Goal: Task Accomplishment & Management: Complete application form

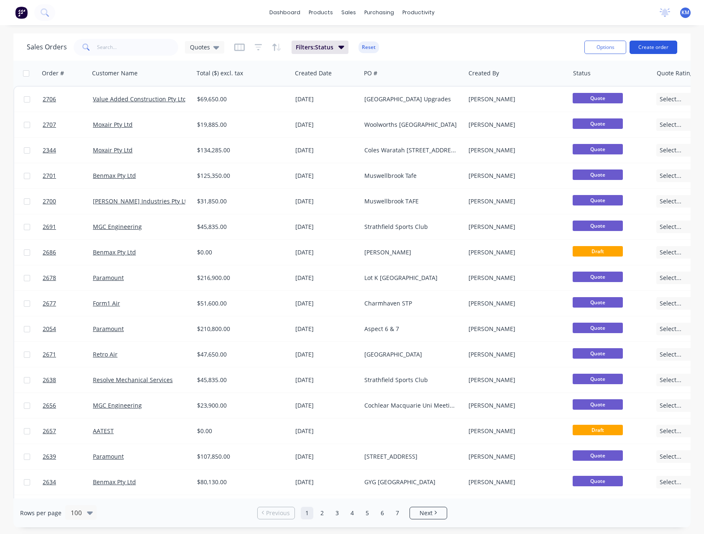
click at [646, 48] on button "Create order" at bounding box center [654, 47] width 48 height 13
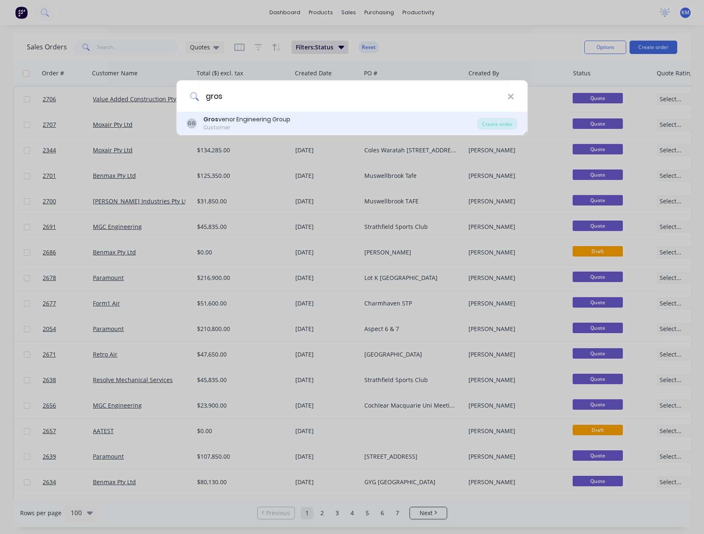
type input "gros"
click at [244, 121] on div "Gros venor Engineering Group" at bounding box center [246, 119] width 87 height 9
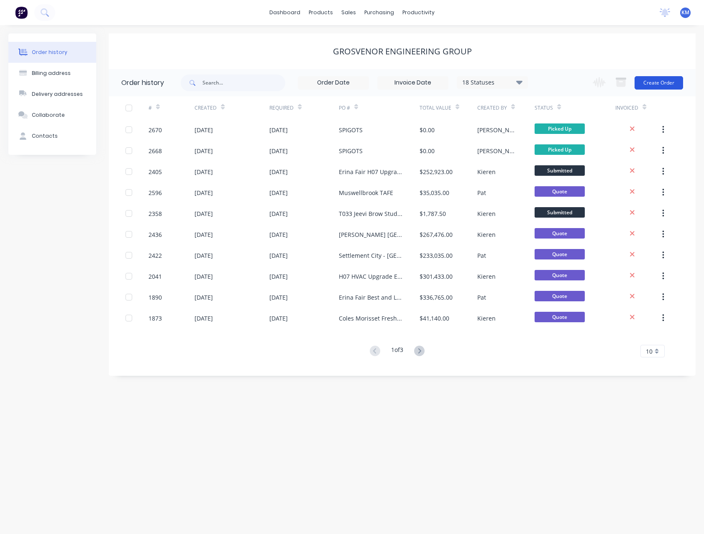
click at [649, 84] on button "Create Order" at bounding box center [659, 82] width 49 height 13
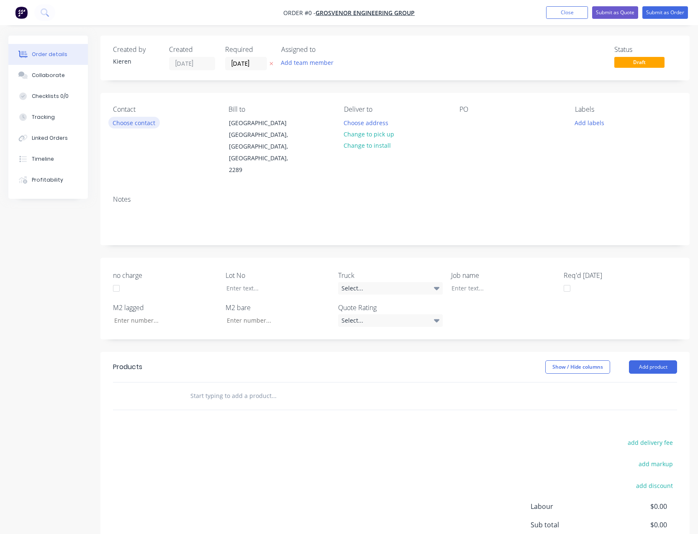
click at [150, 123] on button "Choose contact" at bounding box center [133, 122] width 51 height 11
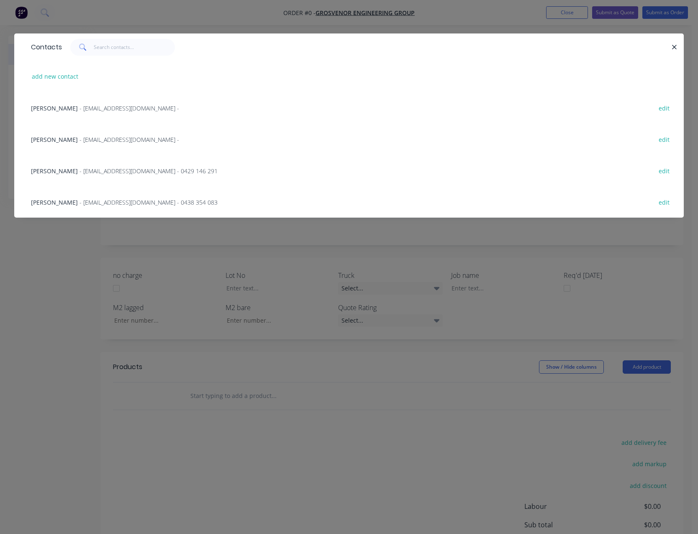
click at [109, 105] on span "- [EMAIL_ADDRESS][DOMAIN_NAME] -" at bounding box center [130, 108] width 100 height 8
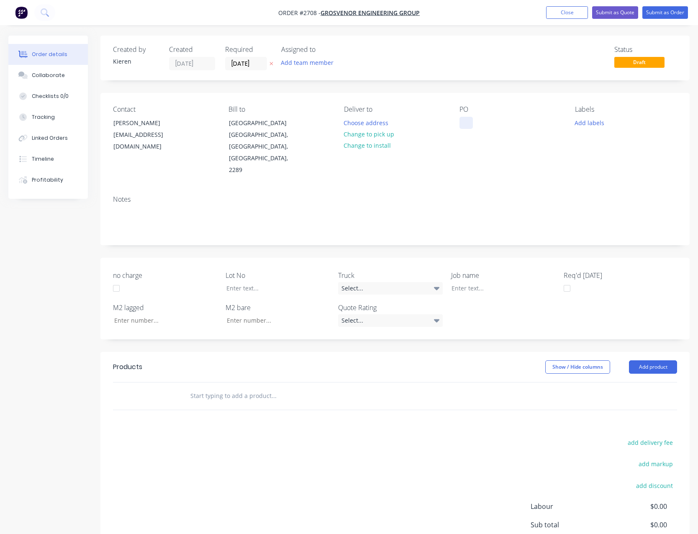
click at [466, 124] on div at bounding box center [465, 123] width 13 height 12
click at [646, 360] on button "Add product" at bounding box center [653, 366] width 48 height 13
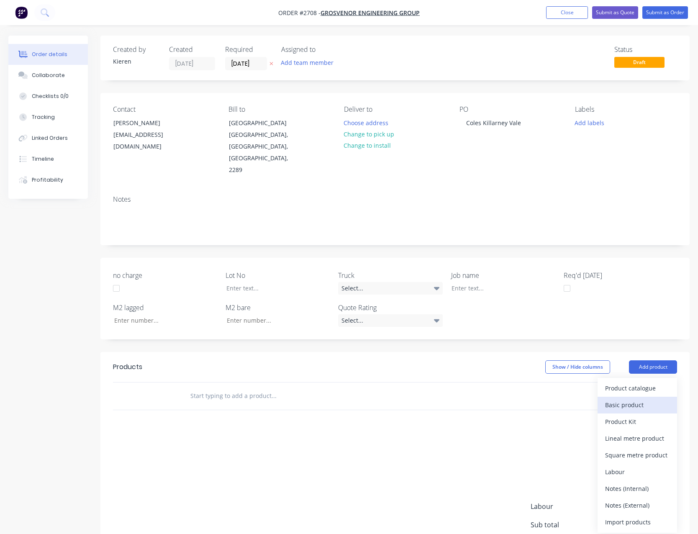
click at [637, 399] on div "Basic product" at bounding box center [637, 405] width 64 height 12
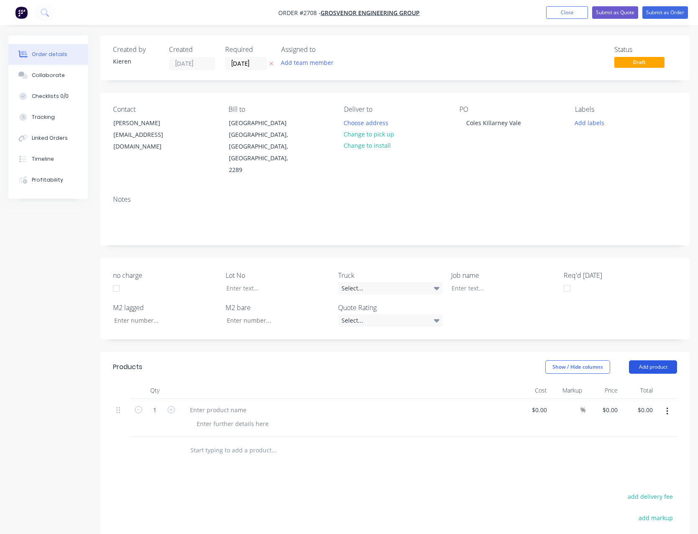
click at [642, 360] on button "Add product" at bounding box center [653, 366] width 48 height 13
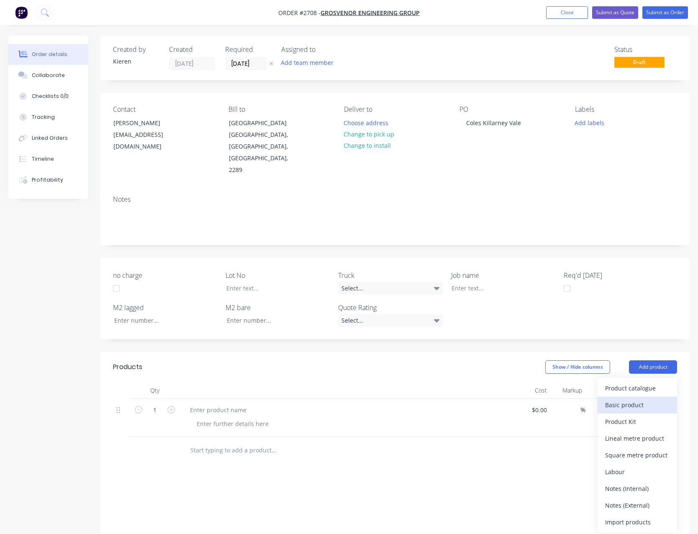
click at [640, 399] on div "Basic product" at bounding box center [637, 405] width 64 height 12
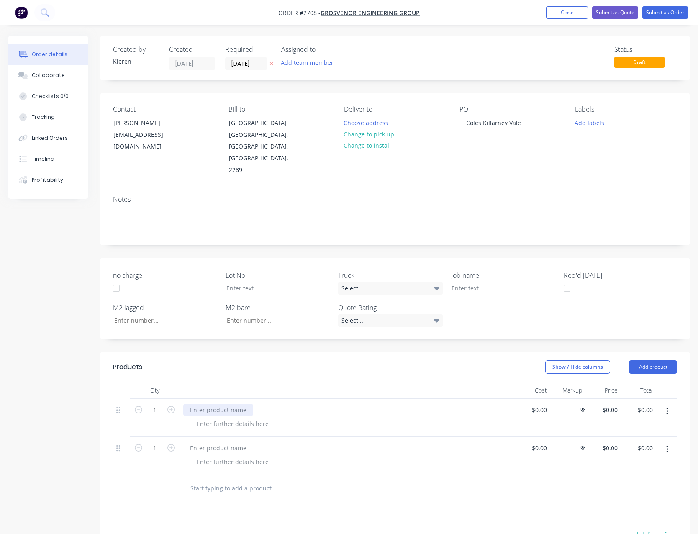
click at [217, 404] on div at bounding box center [218, 410] width 70 height 12
click at [199, 442] on div at bounding box center [218, 448] width 70 height 12
click at [643, 404] on input "0.00" at bounding box center [646, 410] width 19 height 12
type input "2930.00"
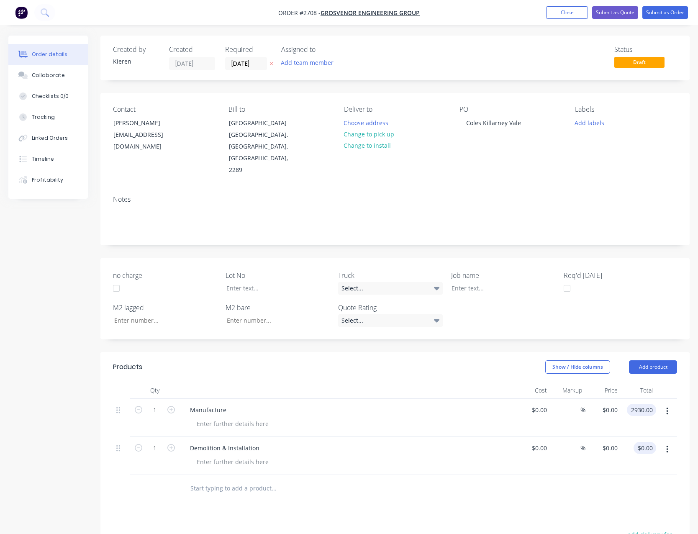
type input "$2,930.00"
click at [647, 442] on input "0.00" at bounding box center [646, 448] width 19 height 12
type input "3520.00"
type input "$3,520.00"
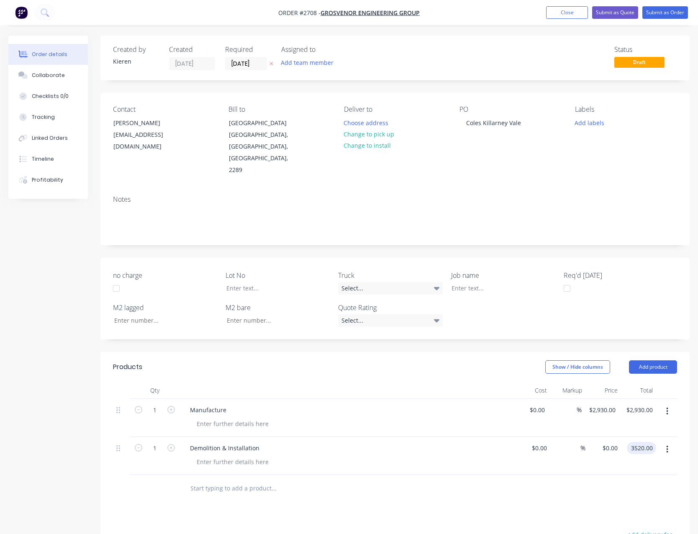
type input "$3,520.00"
click at [561, 475] on div at bounding box center [395, 488] width 564 height 27
click at [604, 13] on button "Submit as Quote" at bounding box center [615, 12] width 46 height 13
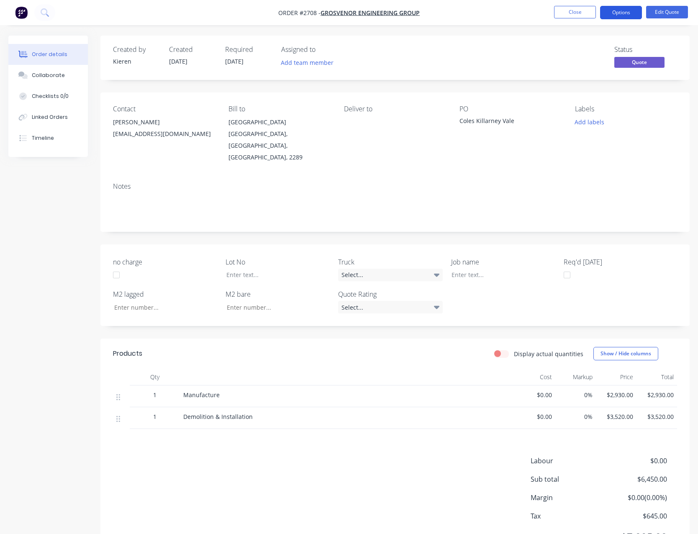
click at [612, 13] on button "Options" at bounding box center [621, 12] width 42 height 13
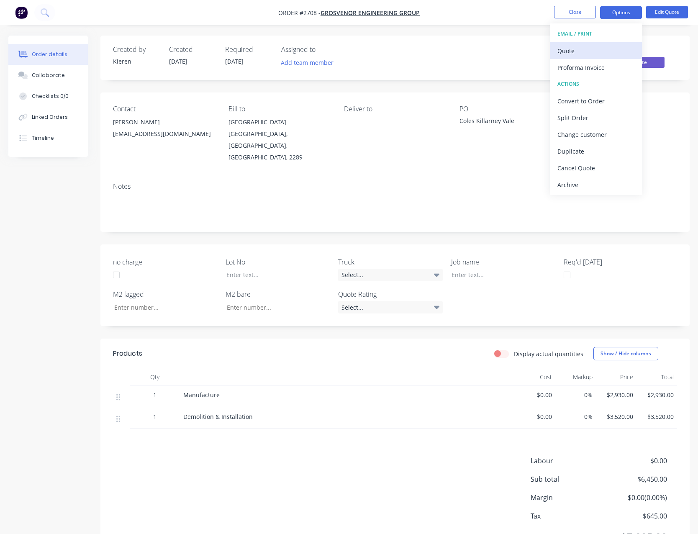
click at [592, 45] on div "Quote" at bounding box center [595, 51] width 77 height 12
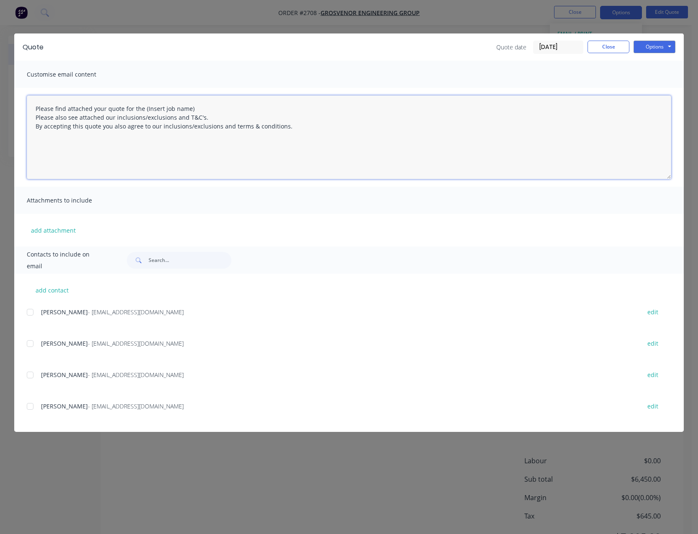
click at [194, 108] on textarea "Please find attached your quote for the (Insert job name) Please also see attac…" at bounding box center [349, 137] width 644 height 84
click at [291, 128] on textarea "Please find attached your quote for the Coles Killarney Vale Please also see at…" at bounding box center [349, 137] width 644 height 84
click at [30, 313] on div at bounding box center [30, 312] width 17 height 17
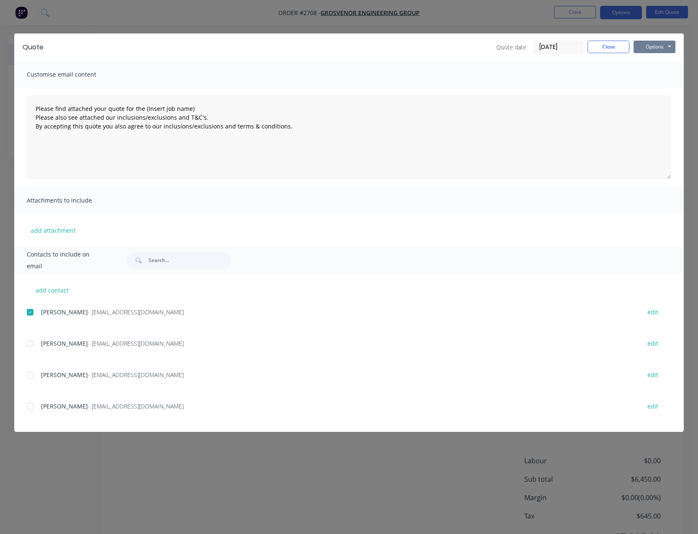
click at [647, 48] on button "Options" at bounding box center [655, 47] width 42 height 13
click at [650, 89] on button "Email" at bounding box center [661, 89] width 54 height 14
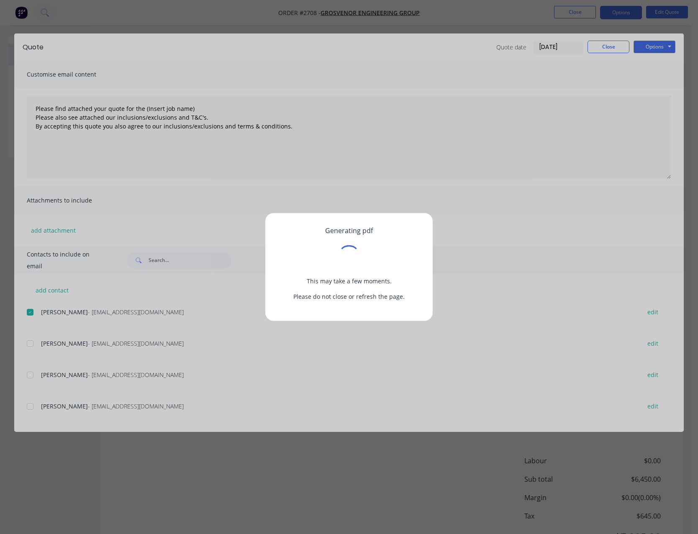
type textarea "Please find attached your quote for the (Insert job name) Please also see attac…"
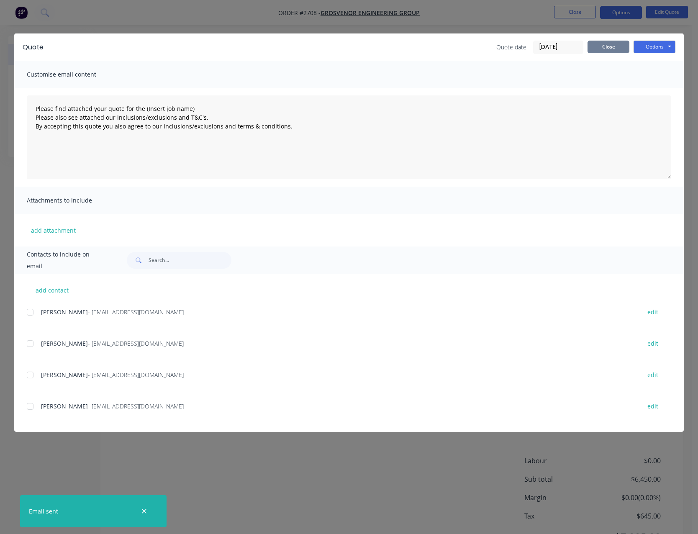
drag, startPoint x: 616, startPoint y: 44, endPoint x: 607, endPoint y: 36, distance: 11.0
click at [616, 44] on button "Close" at bounding box center [608, 47] width 42 height 13
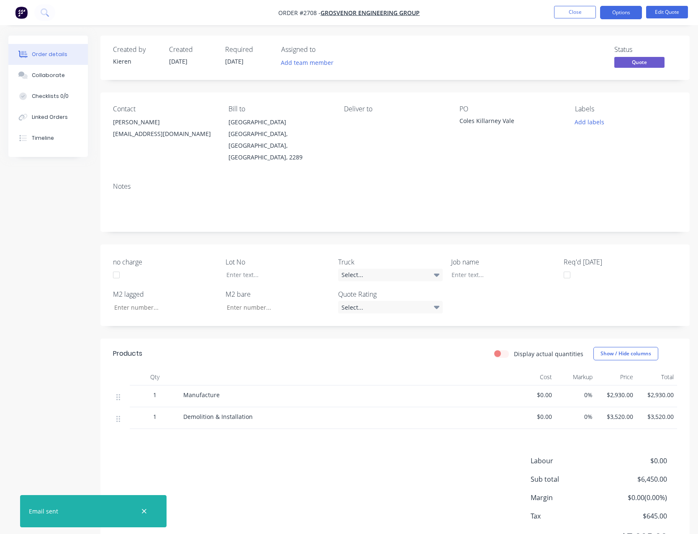
click at [579, 3] on nav "Order #2708 - Grosvenor Engineering Group Close Options Edit Quote" at bounding box center [349, 12] width 698 height 25
click at [578, 13] on button "Close" at bounding box center [575, 12] width 42 height 13
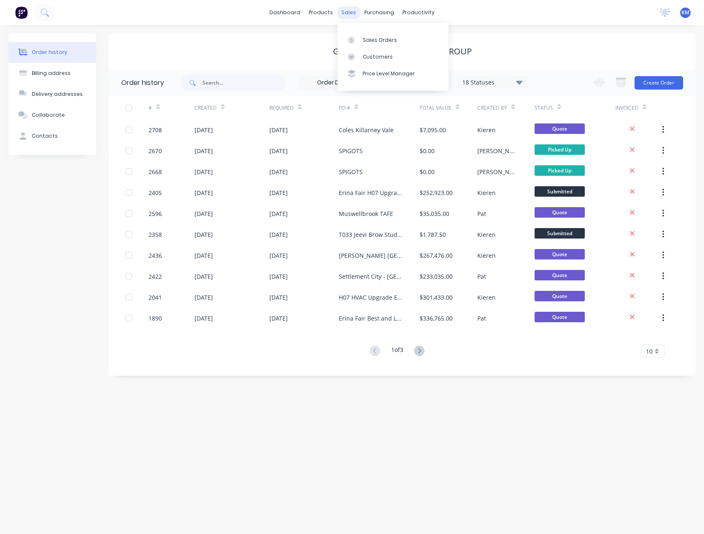
click at [346, 11] on div "sales" at bounding box center [348, 12] width 23 height 13
click at [368, 38] on div "Sales Orders" at bounding box center [380, 40] width 34 height 8
